Goal: Information Seeking & Learning: Find specific fact

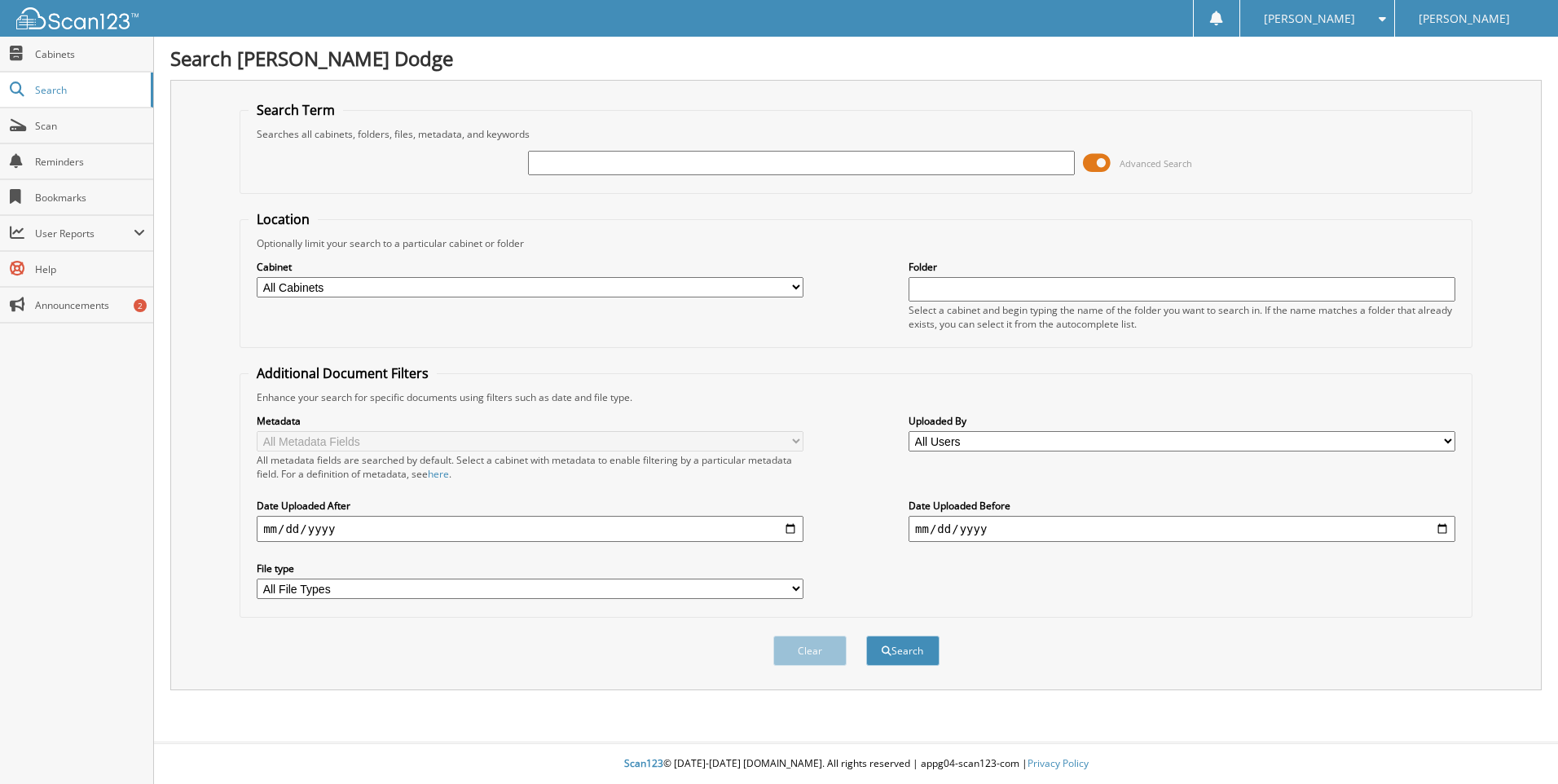
click at [623, 158] on input "text" at bounding box center [802, 163] width 547 height 25
click at [984, 125] on fieldset "Search Term Searches all cabinets, folders, files, metadata, and keywords Advan…" at bounding box center [856, 147] width 1233 height 93
click at [890, 164] on input "text" at bounding box center [802, 163] width 547 height 25
click at [710, 118] on fieldset "Search Term Searches all cabinets, folders, files, metadata, and keywords Advan…" at bounding box center [856, 147] width 1233 height 93
click at [676, 166] on input "text" at bounding box center [802, 163] width 547 height 25
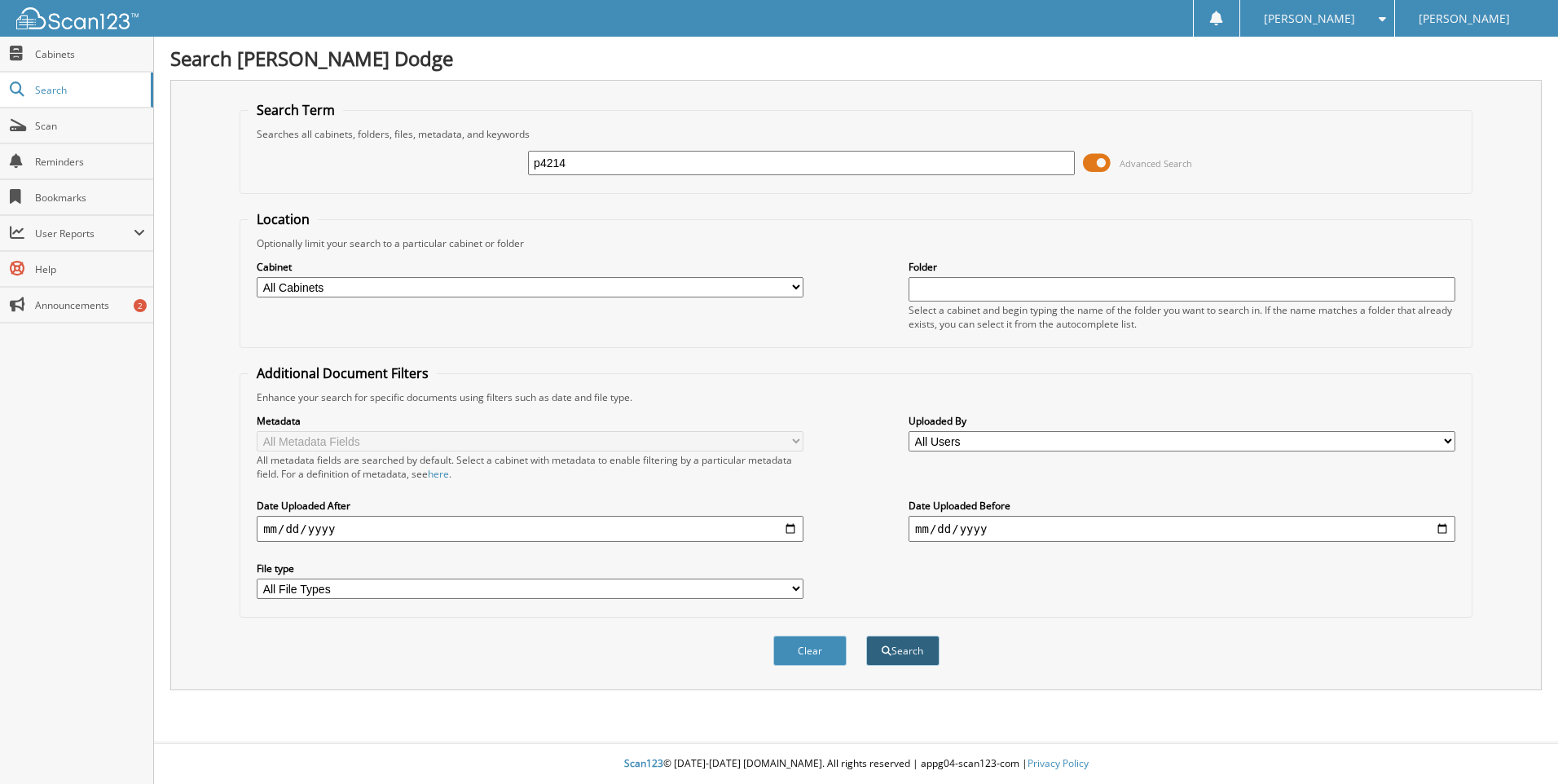
type input "p4214"
click at [909, 652] on button "Search" at bounding box center [903, 650] width 73 height 30
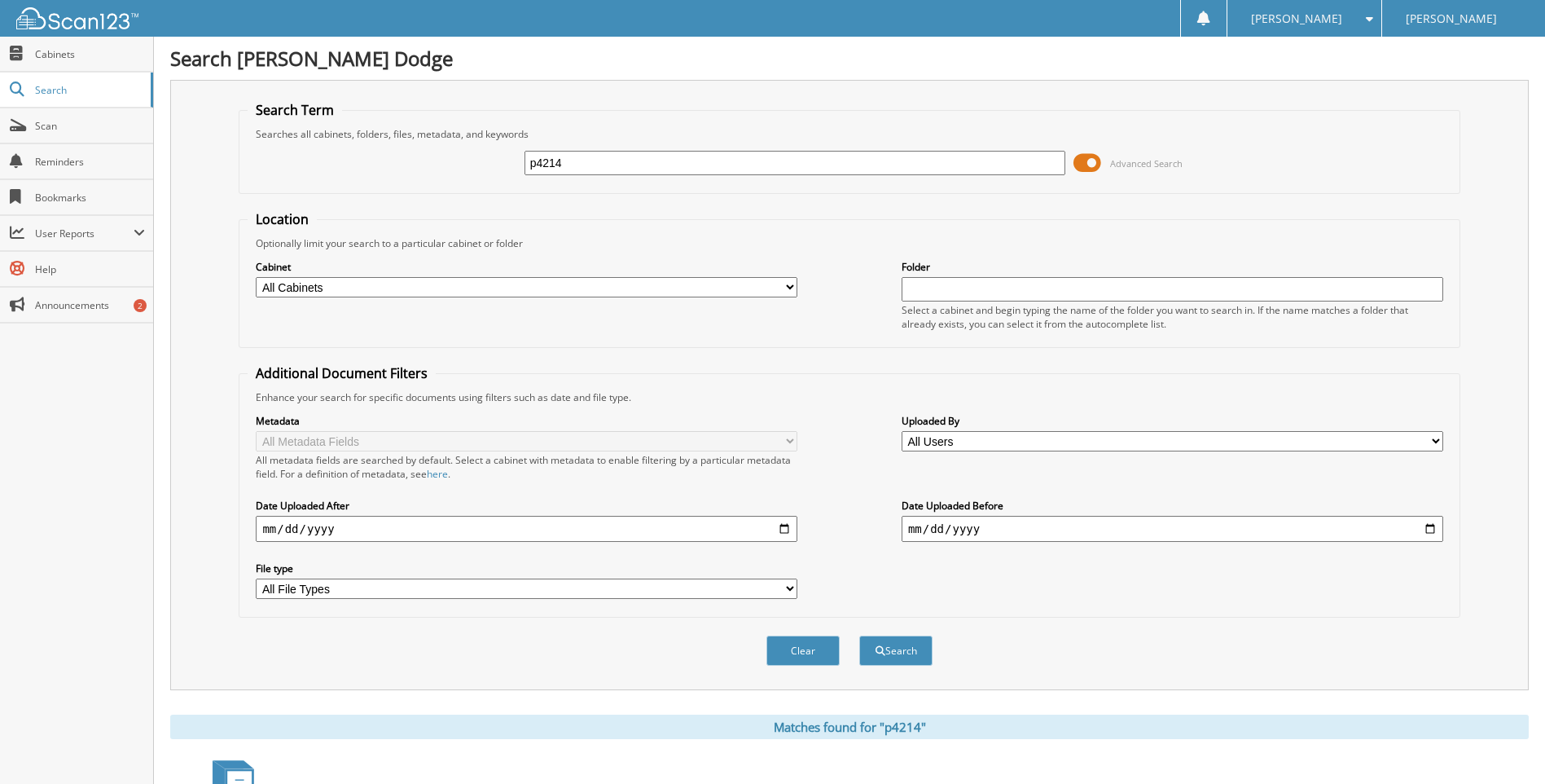
click at [502, 525] on input "date" at bounding box center [527, 529] width 542 height 26
type input "2024-07-30"
click at [899, 653] on button "Search" at bounding box center [896, 650] width 73 height 30
click at [754, 587] on select "All File Types PDF TXT WEBP" at bounding box center [527, 589] width 542 height 21
click at [833, 383] on fieldset "Additional Document Filters Enhance your search for specific documents using fi…" at bounding box center [849, 491] width 1221 height 254
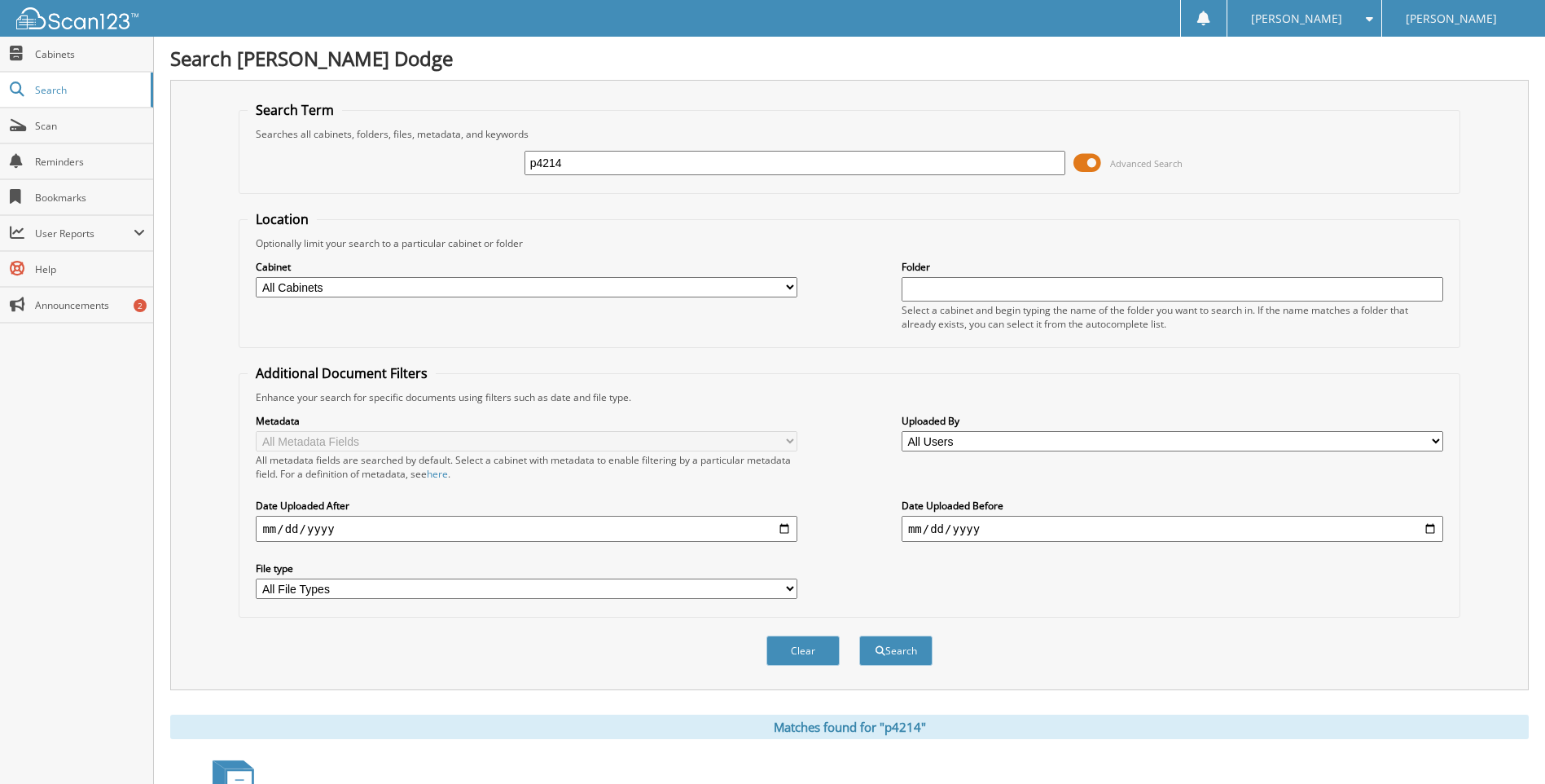
click at [472, 281] on select "All Cabinets ACCOUNTS PAYABLE ARCHIVED CAR DEALS ARCHIVED SERVICE RO AUTOMATE S…" at bounding box center [527, 287] width 542 height 21
select select "3769"
click at [256, 277] on select "All Cabinets ACCOUNTS PAYABLE ARCHIVED CAR DEALS ARCHIVED SERVICE RO AUTOMATE S…" at bounding box center [527, 287] width 542 height 21
click at [800, 649] on button "Clear" at bounding box center [803, 650] width 73 height 30
select select
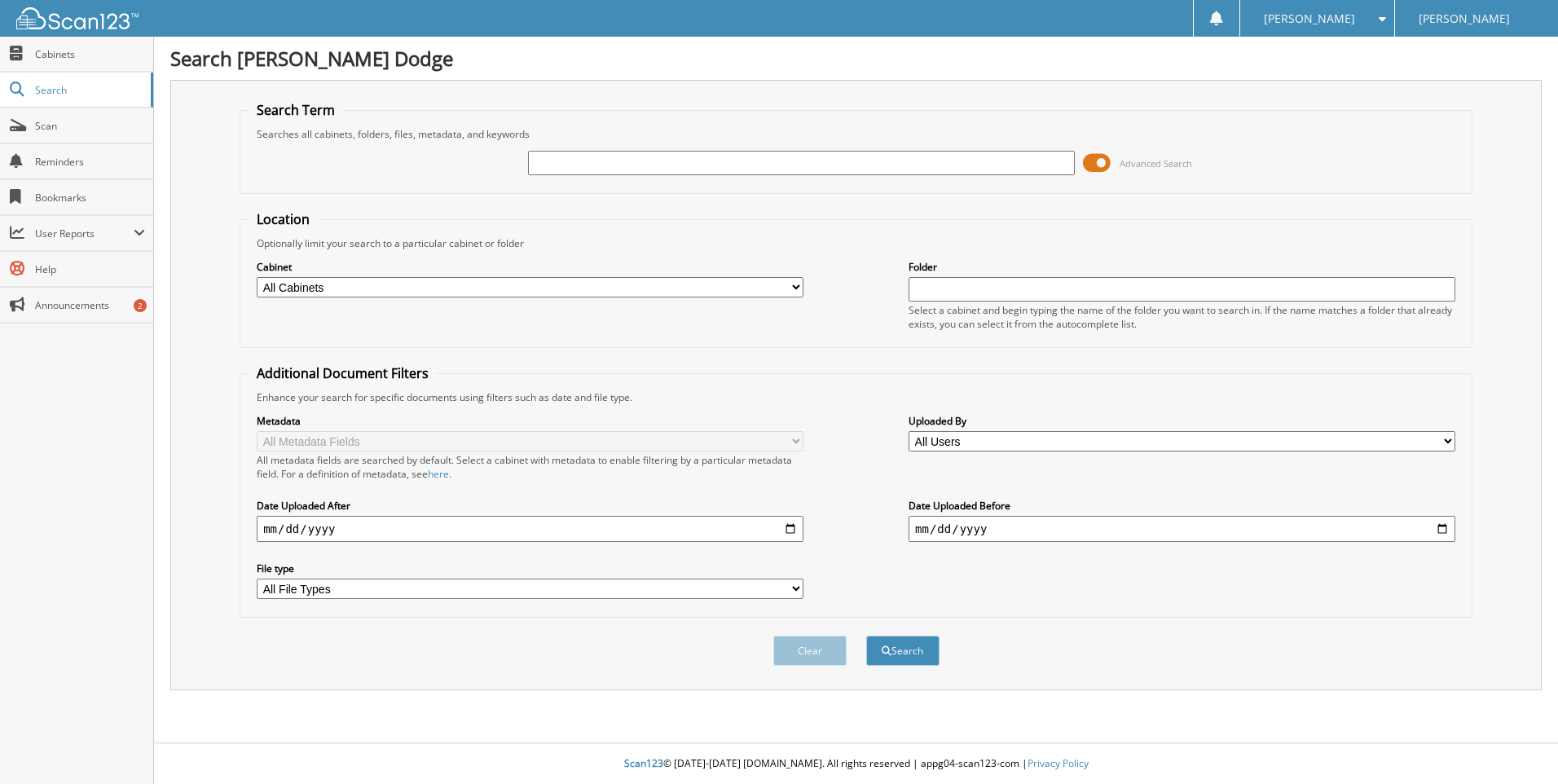
click at [438, 287] on select "All Cabinets ACCOUNTS PAYABLE ARCHIVED CAR DEALS ARCHIVED SERVICE RO AUTOMATE S…" at bounding box center [531, 287] width 547 height 21
select select "13896"
click at [257, 277] on select "All Cabinets ACCOUNTS PAYABLE ARCHIVED CAR DEALS ARCHIVED SERVICE RO AUTOMATE S…" at bounding box center [531, 287] width 547 height 21
click at [598, 160] on input "text" at bounding box center [802, 163] width 547 height 25
type input "p4214"
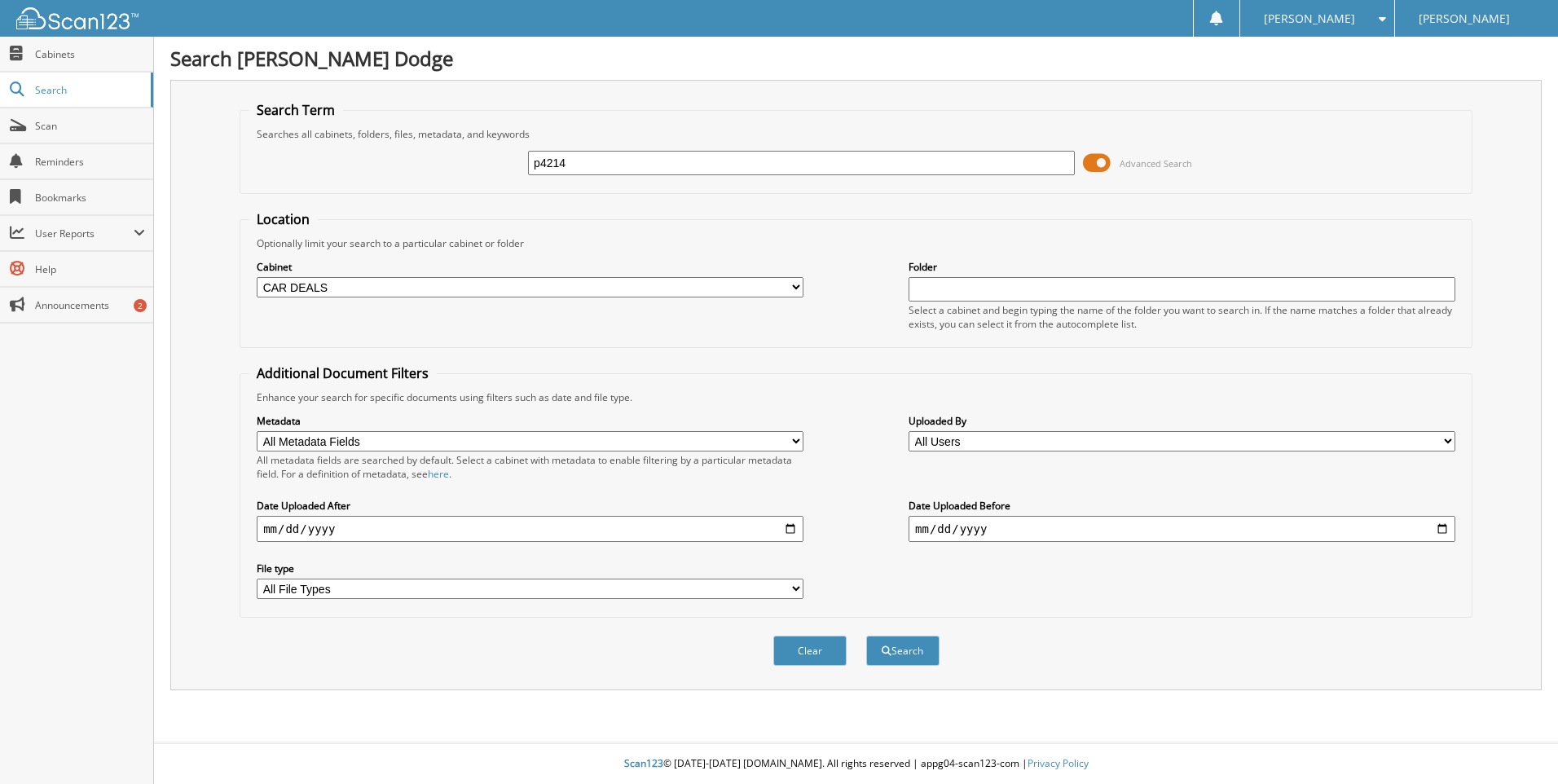
click at [767, 533] on input "date" at bounding box center [531, 529] width 547 height 26
type input "2024-07-30"
click at [866, 635] on button "Search" at bounding box center [903, 650] width 73 height 30
